Goal: Transaction & Acquisition: Purchase product/service

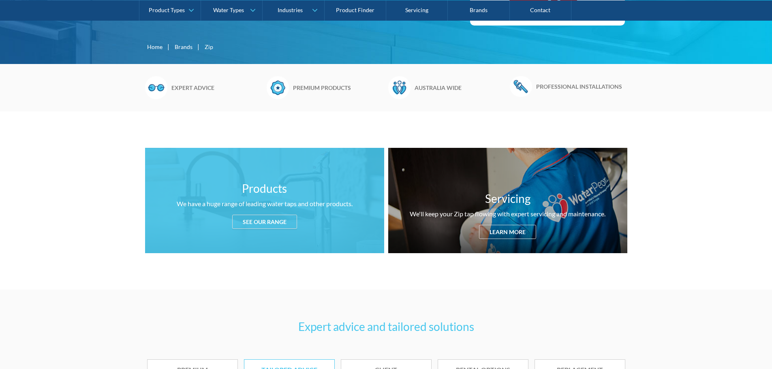
click at [250, 221] on div "See our range" at bounding box center [264, 222] width 65 height 14
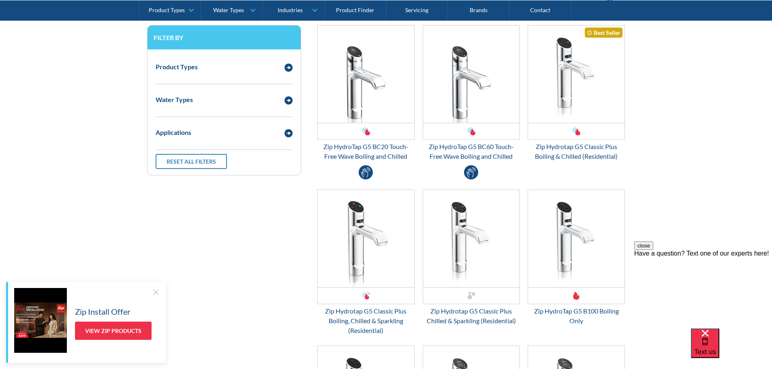
scroll to position [1113, 0]
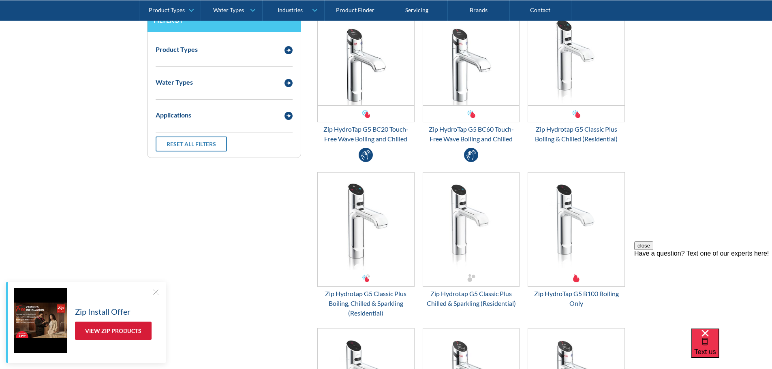
click at [98, 330] on link "View Zip Products" at bounding box center [113, 331] width 77 height 18
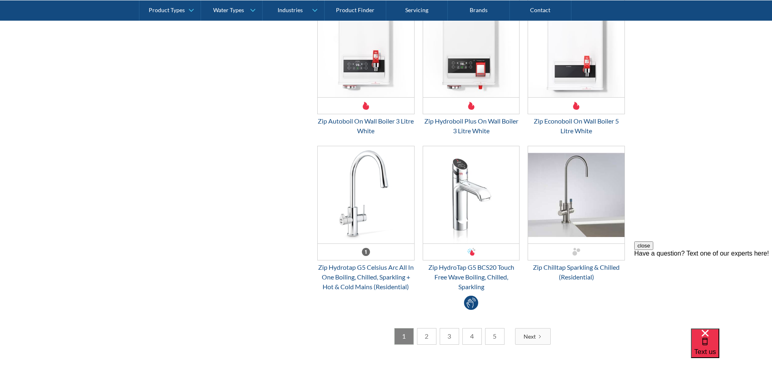
scroll to position [2147, 0]
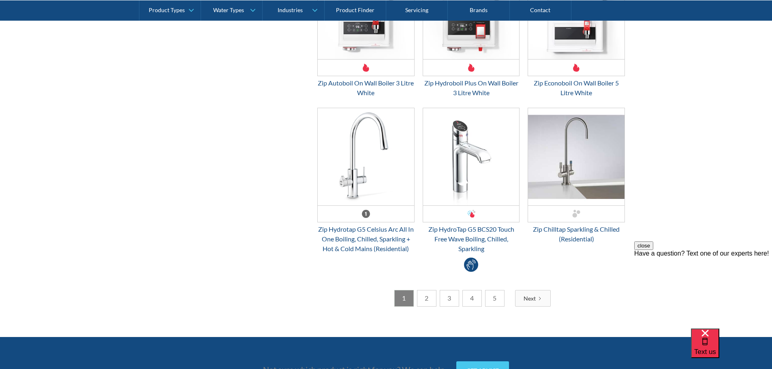
click at [428, 299] on link "2" at bounding box center [426, 298] width 19 height 17
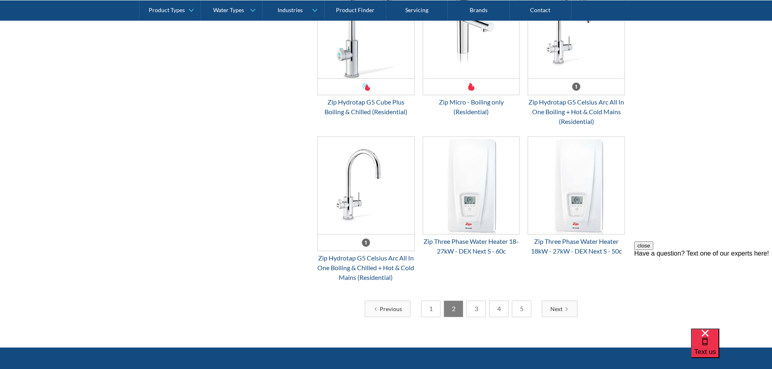
scroll to position [2066, 0]
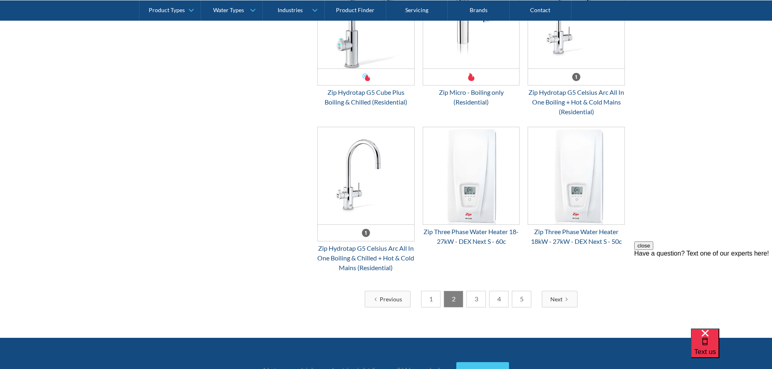
click at [474, 307] on link "3" at bounding box center [475, 299] width 19 height 17
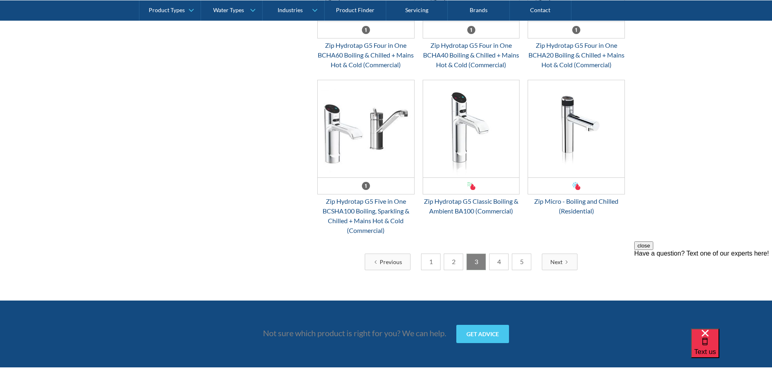
click at [502, 270] on link "4" at bounding box center [498, 262] width 19 height 17
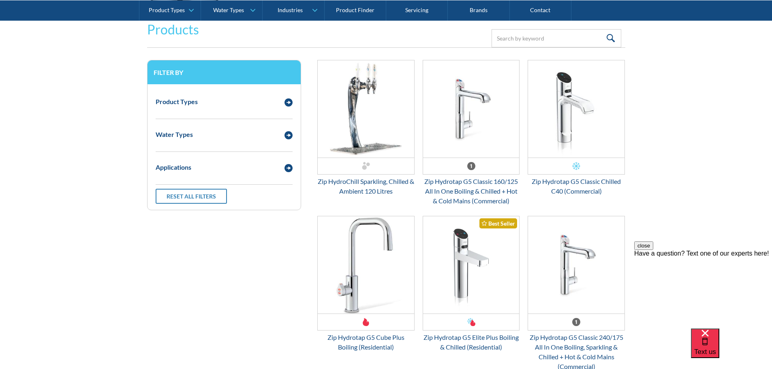
scroll to position [1053, 0]
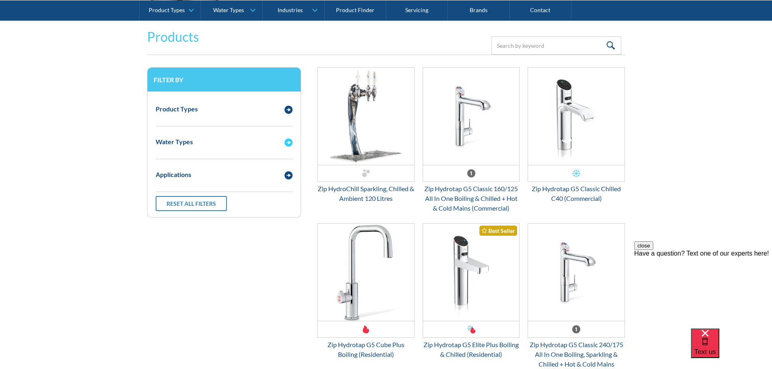
click at [286, 140] on img "Email Form 3" at bounding box center [288, 143] width 8 height 8
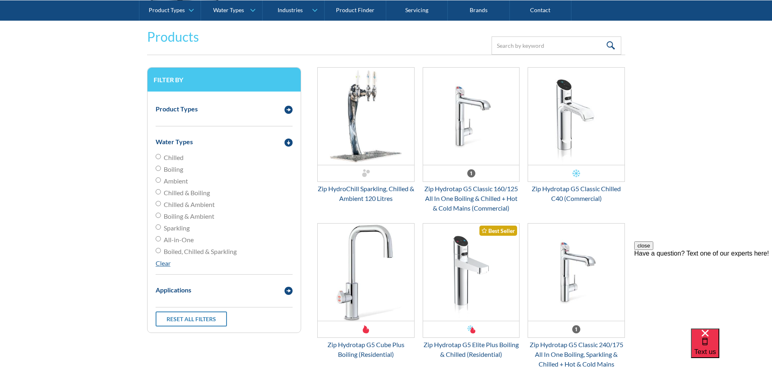
click at [157, 154] on input "Chilled" at bounding box center [158, 156] width 5 height 5
radio input "true"
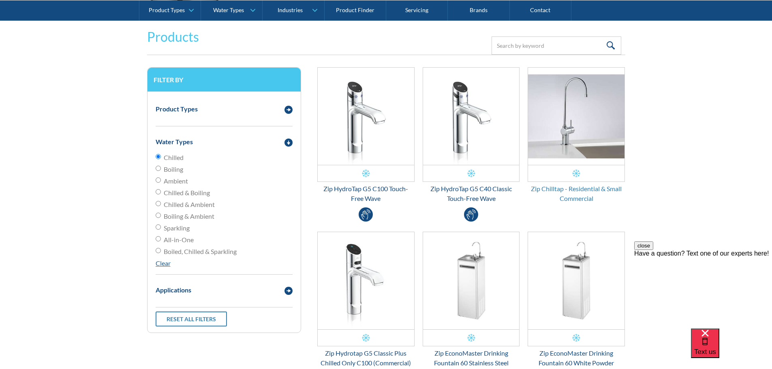
click at [580, 191] on div "Zip Chilltap - Residential & Small Commercial" at bounding box center [575, 193] width 97 height 19
